Goal: Task Accomplishment & Management: Manage account settings

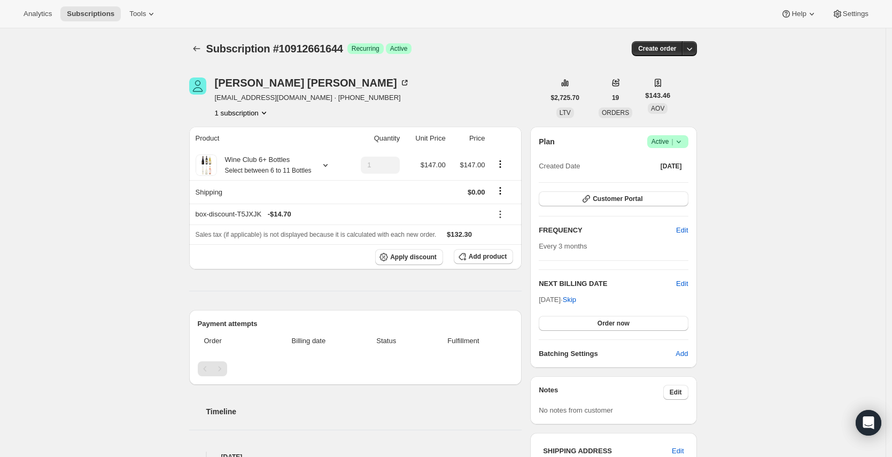
click at [448, 76] on div "[PERSON_NAME] [EMAIL_ADDRESS][DOMAIN_NAME] · [PHONE_NUMBER] 1 subscription $2,7…" at bounding box center [439, 391] width 516 height 663
click at [407, 84] on div "[PERSON_NAME] [EMAIL_ADDRESS][DOMAIN_NAME] · [PHONE_NUMBER] 1 subscription" at bounding box center [366, 97] width 355 height 41
click at [193, 48] on button "Subscriptions" at bounding box center [196, 48] width 15 height 15
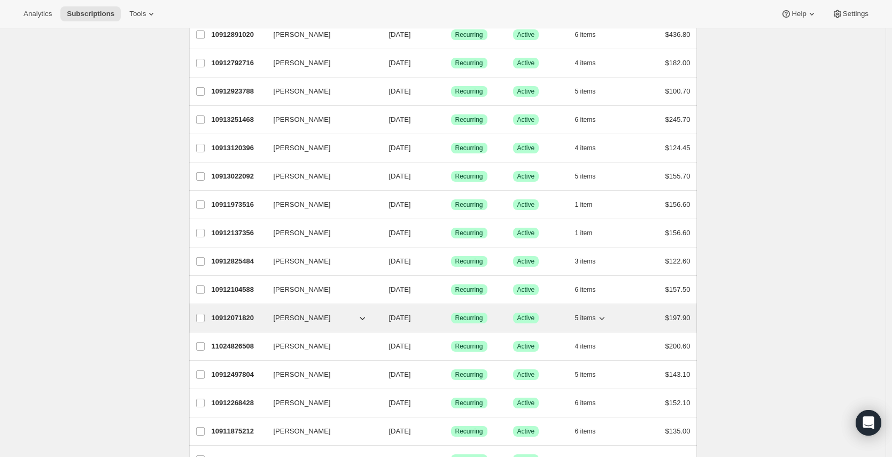
scroll to position [354, 0]
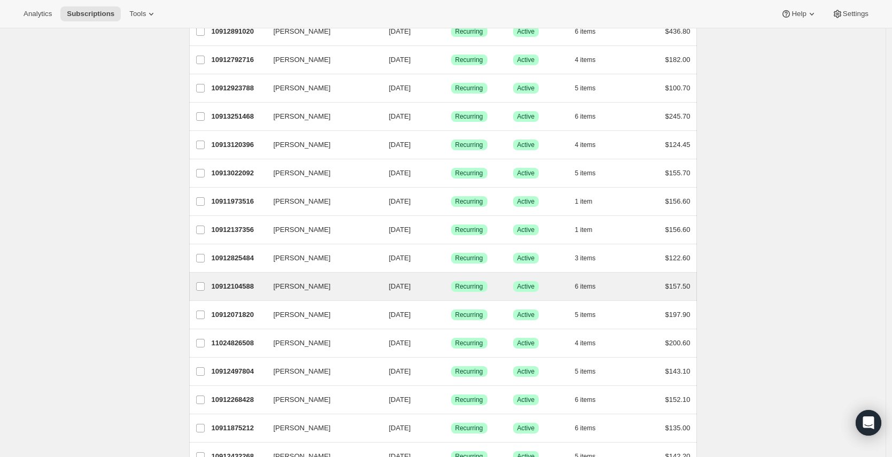
click at [415, 295] on div "[PERSON_NAME] 10912104588 [PERSON_NAME] [DATE] Success Recurring Success Active…" at bounding box center [443, 287] width 508 height 28
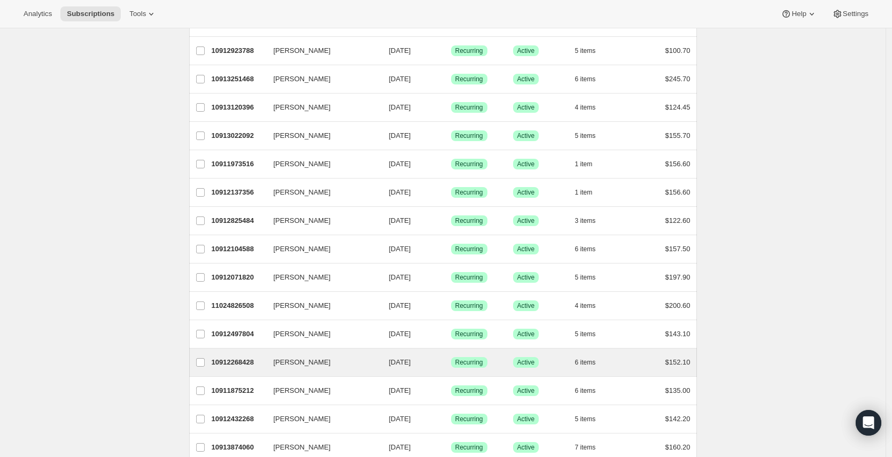
scroll to position [411, 0]
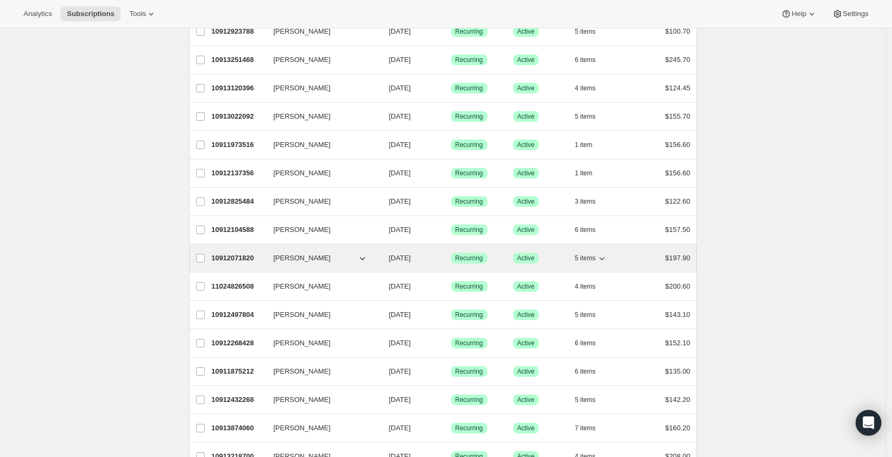
click at [411, 260] on span "[DATE]" at bounding box center [400, 258] width 22 height 8
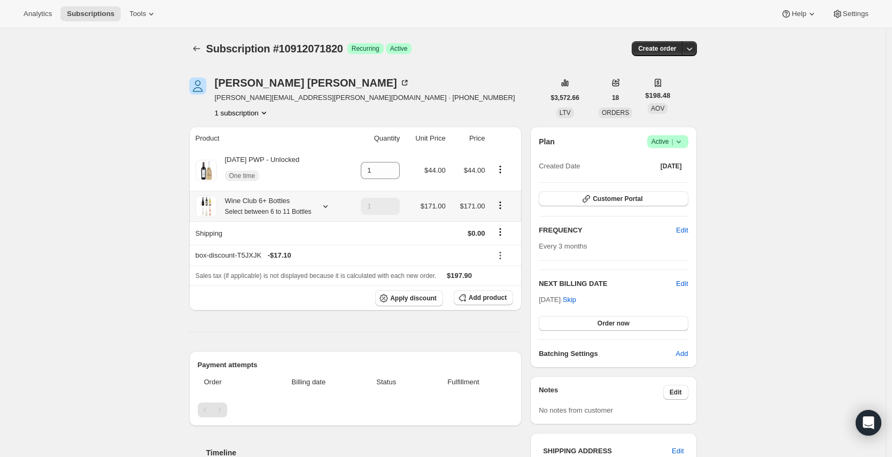
click at [325, 212] on icon at bounding box center [325, 206] width 11 height 11
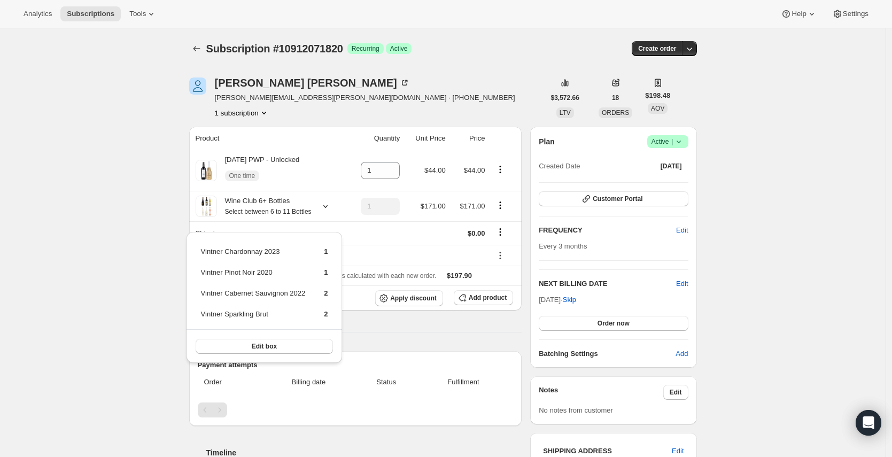
click at [143, 218] on div "Subscription #10912071820. This page is ready Subscription #10912071820 Success…" at bounding box center [443, 402] width 886 height 748
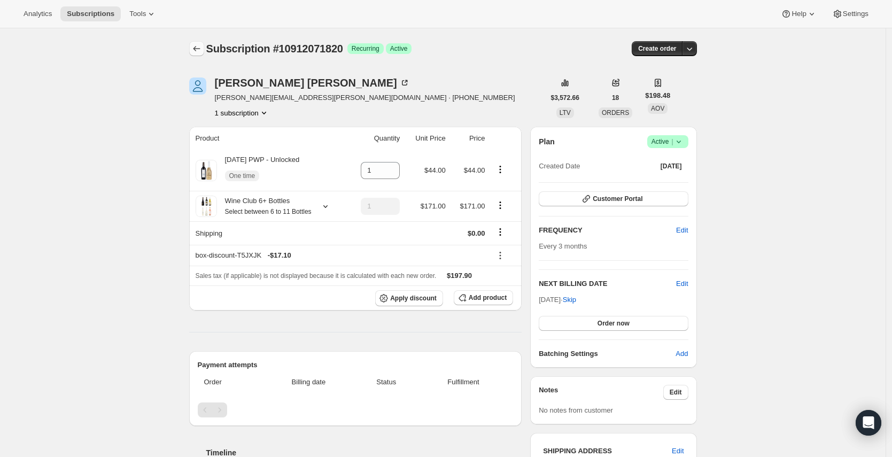
click at [193, 49] on button "Subscriptions" at bounding box center [196, 48] width 15 height 15
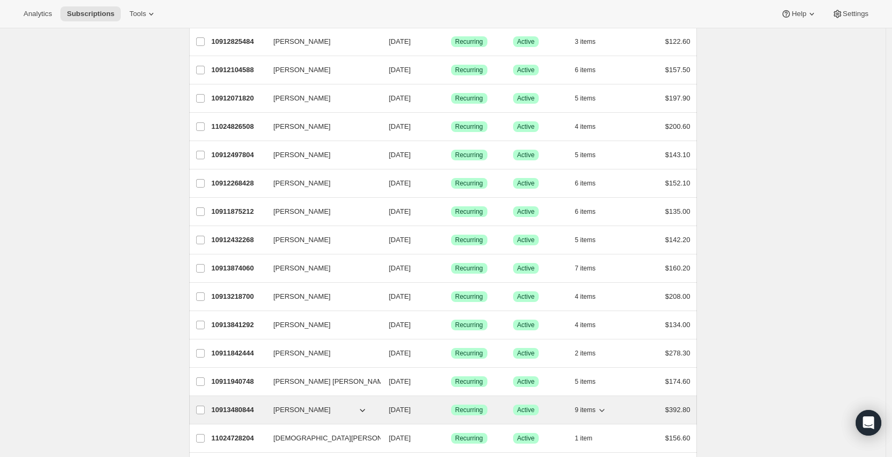
scroll to position [582, 0]
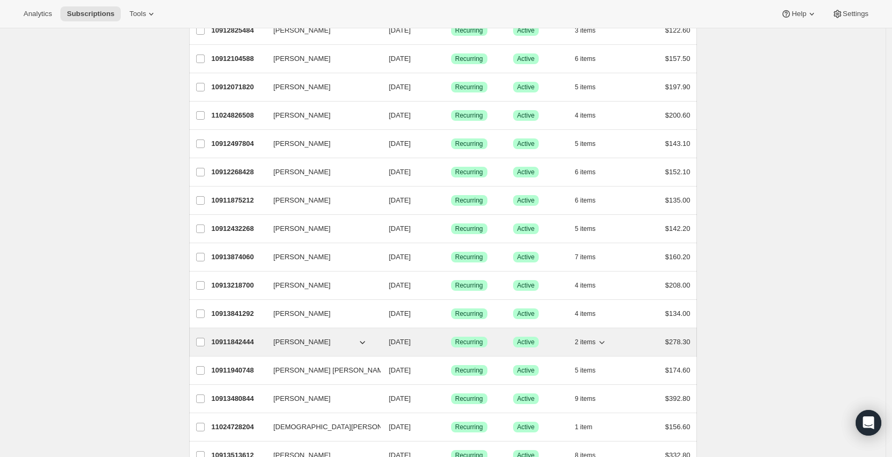
click at [632, 342] on div "10911842444 [PERSON_NAME] [DATE] Success Recurring Success Active 2 items $278.…" at bounding box center [451, 342] width 479 height 15
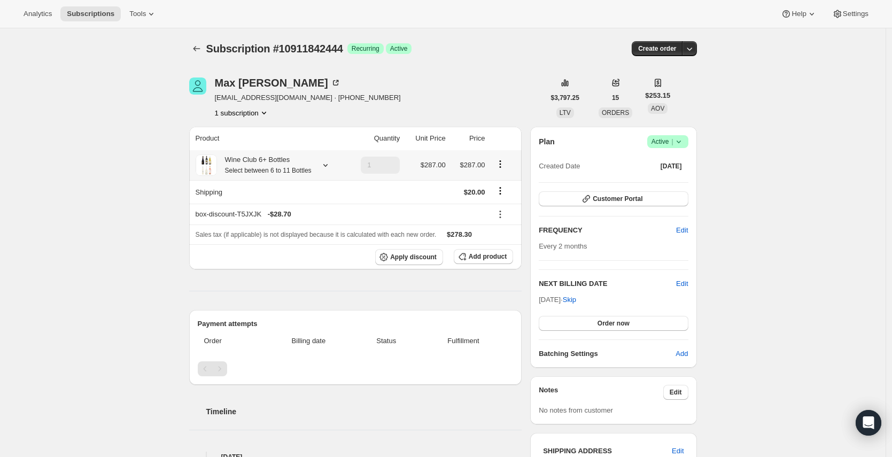
click at [328, 167] on icon at bounding box center [325, 165] width 4 height 3
click at [99, 158] on div "Subscription #10911842444. This page is ready Subscription #10911842444 Success…" at bounding box center [443, 386] width 886 height 716
click at [109, 187] on div "Subscription #10911842444. This page is ready Subscription #10911842444 Success…" at bounding box center [443, 386] width 886 height 716
click at [134, 211] on div "Subscription #10911842444. This page is ready Subscription #10911842444 Success…" at bounding box center [443, 386] width 886 height 716
click at [786, 241] on div "Subscription #10911842444. This page is ready Subscription #10911842444 Success…" at bounding box center [443, 386] width 886 height 716
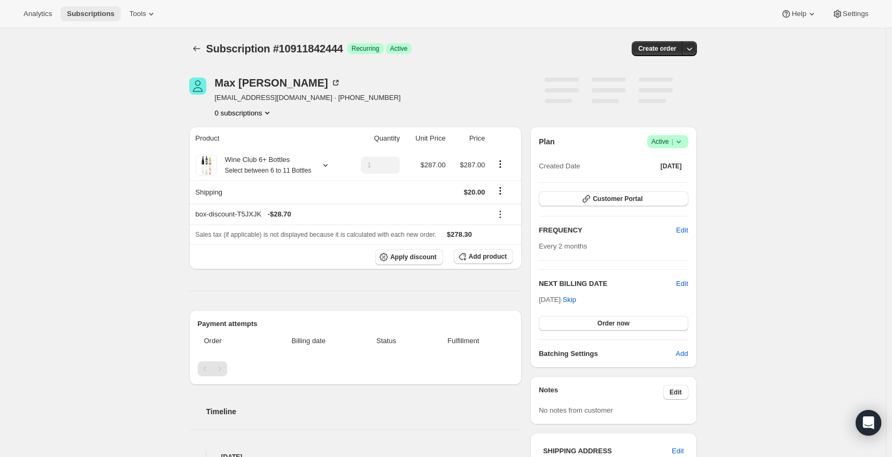
click at [93, 6] on button "Subscriptions" at bounding box center [90, 13] width 60 height 15
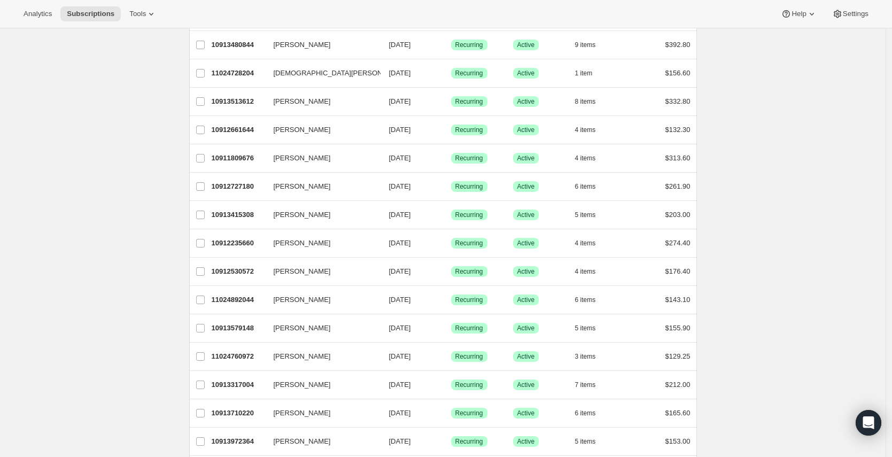
scroll to position [1144, 0]
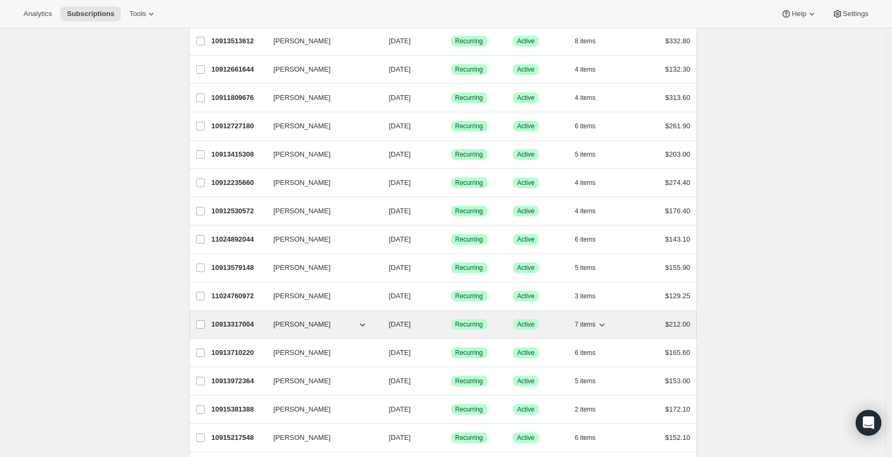
scroll to position [0, 0]
